Goal: Task Accomplishment & Management: Manage account settings

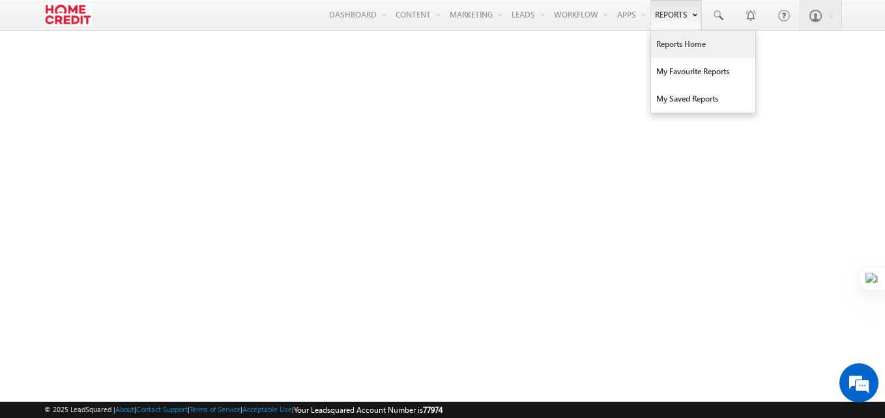
click at [667, 17] on link "Reports" at bounding box center [675, 15] width 51 height 30
click at [670, 42] on link "Reports Home" at bounding box center [703, 44] width 104 height 27
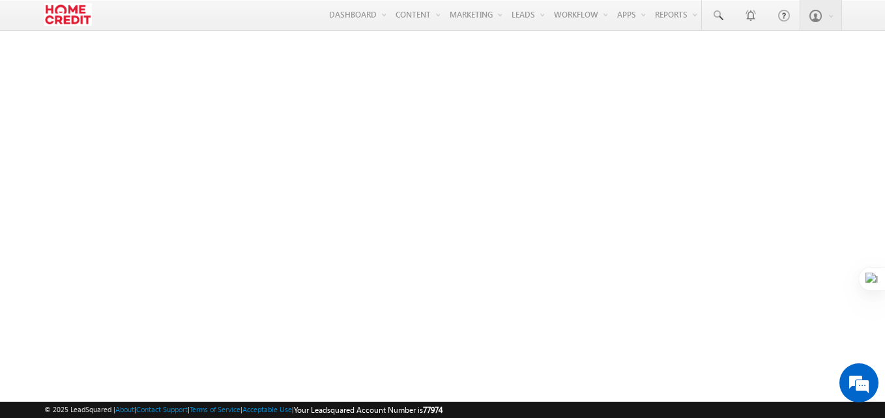
drag, startPoint x: 884, startPoint y: 87, endPoint x: 878, endPoint y: 5, distance: 83.0
click at [874, 5] on html "Menu Devendra Maurya deven dra.m aurya @home credi t.co. t Lead Manag" at bounding box center [442, 201] width 885 height 403
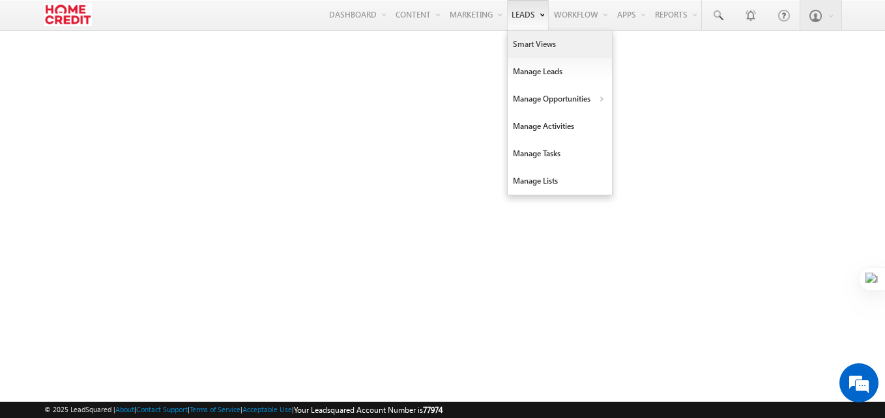
click at [550, 49] on link "Smart Views" at bounding box center [560, 44] width 104 height 27
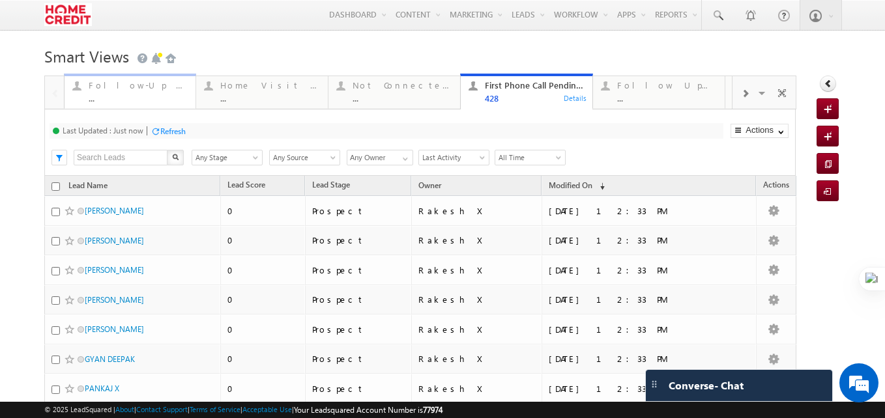
click at [132, 88] on div "Follow-Up Required [DATE]" at bounding box center [139, 85] width 100 height 10
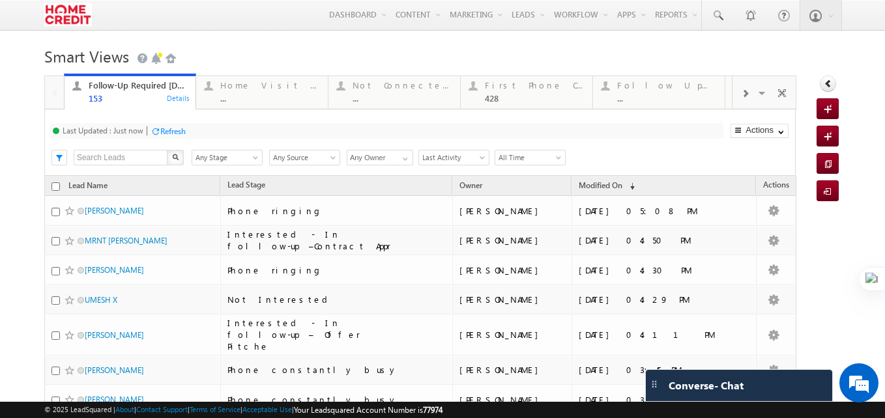
click at [386, 162] on input "Any Owner" at bounding box center [380, 158] width 66 height 16
click at [403, 160] on span at bounding box center [405, 159] width 10 height 10
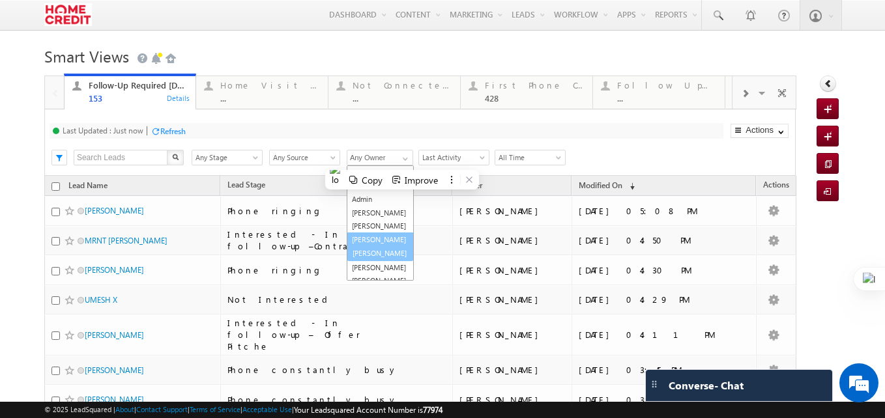
scroll to position [3, 0]
click at [376, 258] on link "[PERSON_NAME]" at bounding box center [380, 250] width 67 height 15
type input "[PERSON_NAME]"
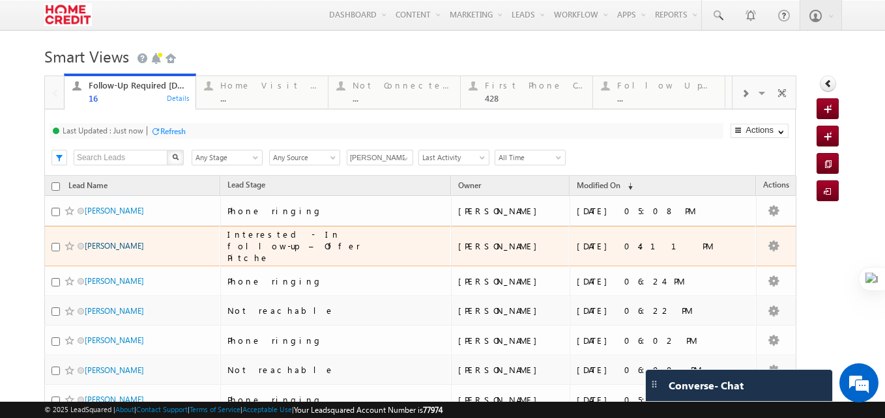
click at [101, 245] on link "[PERSON_NAME]" at bounding box center [114, 246] width 59 height 10
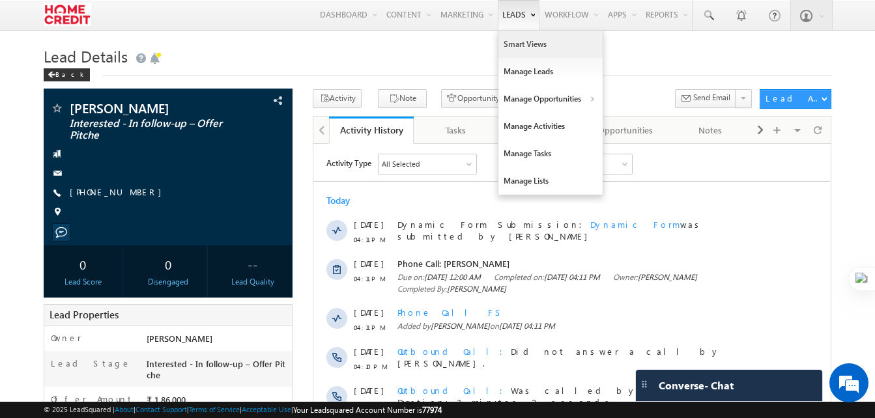
click at [538, 40] on link "Smart Views" at bounding box center [550, 44] width 104 height 27
click at [513, 48] on link "Smart Views" at bounding box center [550, 44] width 104 height 27
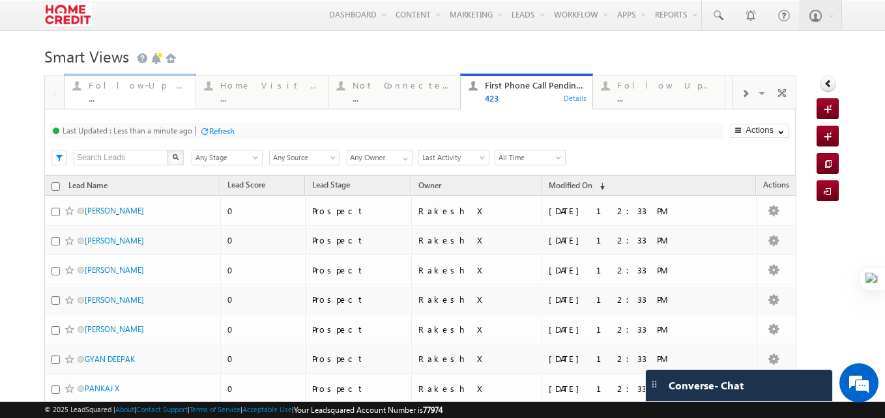
click at [149, 87] on div "Follow-Up Required [DATE]" at bounding box center [139, 85] width 100 height 10
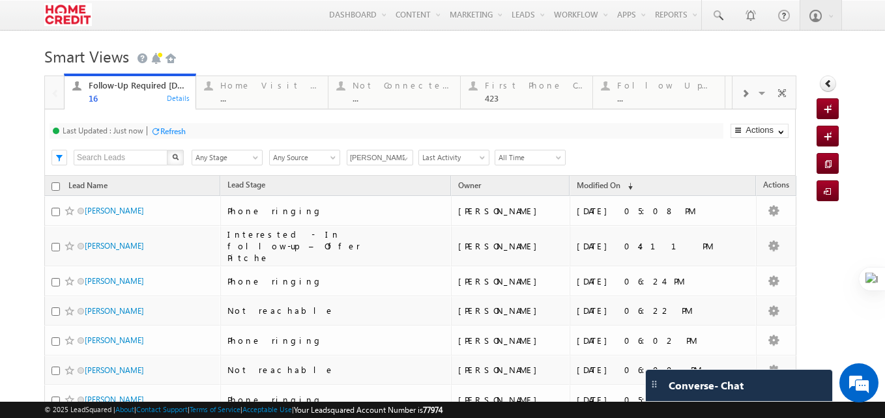
click at [735, 100] on div at bounding box center [744, 92] width 25 height 29
click at [53, 96] on span at bounding box center [55, 94] width 9 height 10
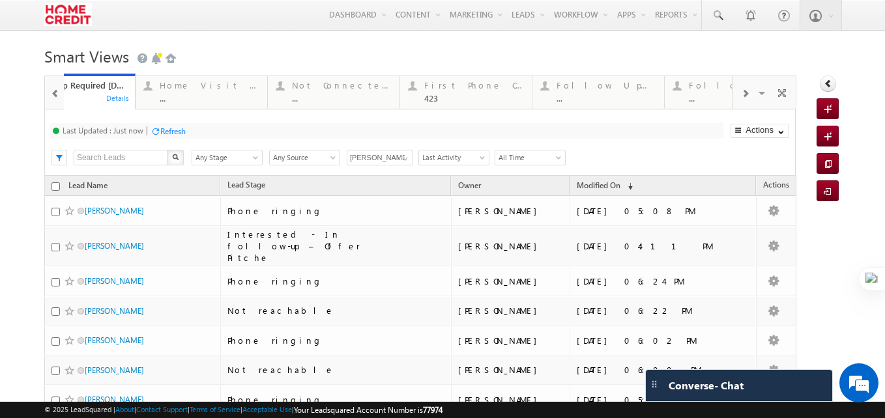
click at [53, 96] on span at bounding box center [55, 94] width 9 height 10
click at [656, 53] on h1 "Smart Views Getting Started" at bounding box center [442, 54] width 796 height 25
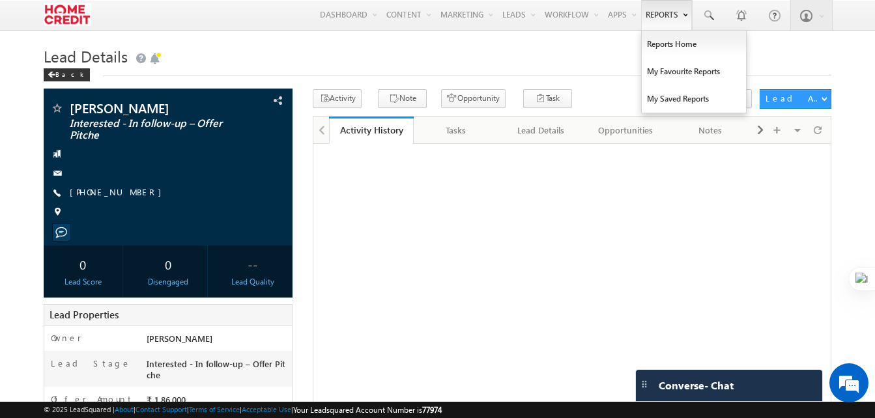
click at [654, 25] on link "Reports" at bounding box center [666, 15] width 51 height 30
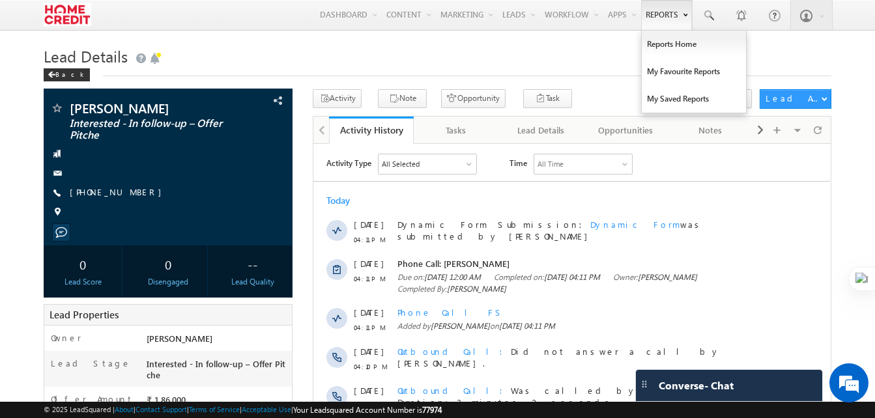
click at [671, 9] on link "Reports" at bounding box center [666, 15] width 51 height 30
click at [674, 42] on link "Reports Home" at bounding box center [694, 44] width 104 height 27
